Goal: Transaction & Acquisition: Obtain resource

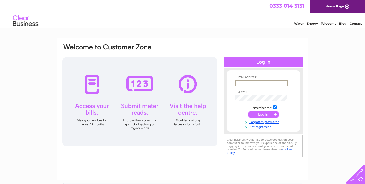
type input "[EMAIL_ADDRESS][DOMAIN_NAME]"
click at [264, 114] on input "submit" at bounding box center [263, 114] width 31 height 7
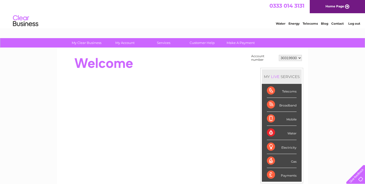
click at [261, 115] on div "MY LIVE SERVICES Telecoms Broadband Mobile Water Electricity Gas Payments" at bounding box center [282, 125] width 43 height 115
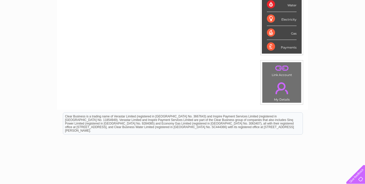
scroll to position [128, 0]
click at [279, 87] on link "." at bounding box center [282, 88] width 36 height 18
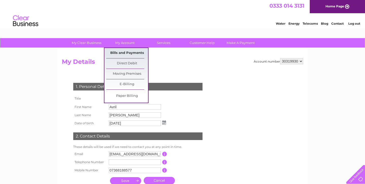
click at [124, 52] on link "Bills and Payments" at bounding box center [127, 53] width 42 height 10
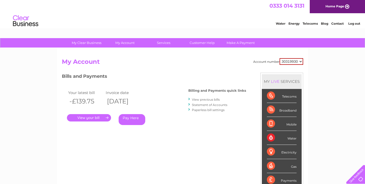
click at [83, 116] on link "." at bounding box center [89, 117] width 44 height 7
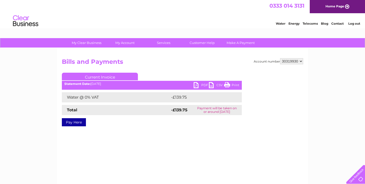
click at [101, 76] on link "Current Invoice" at bounding box center [100, 77] width 76 height 8
click at [204, 84] on link "PDF" at bounding box center [201, 85] width 15 height 7
